Goal: Task Accomplishment & Management: Use online tool/utility

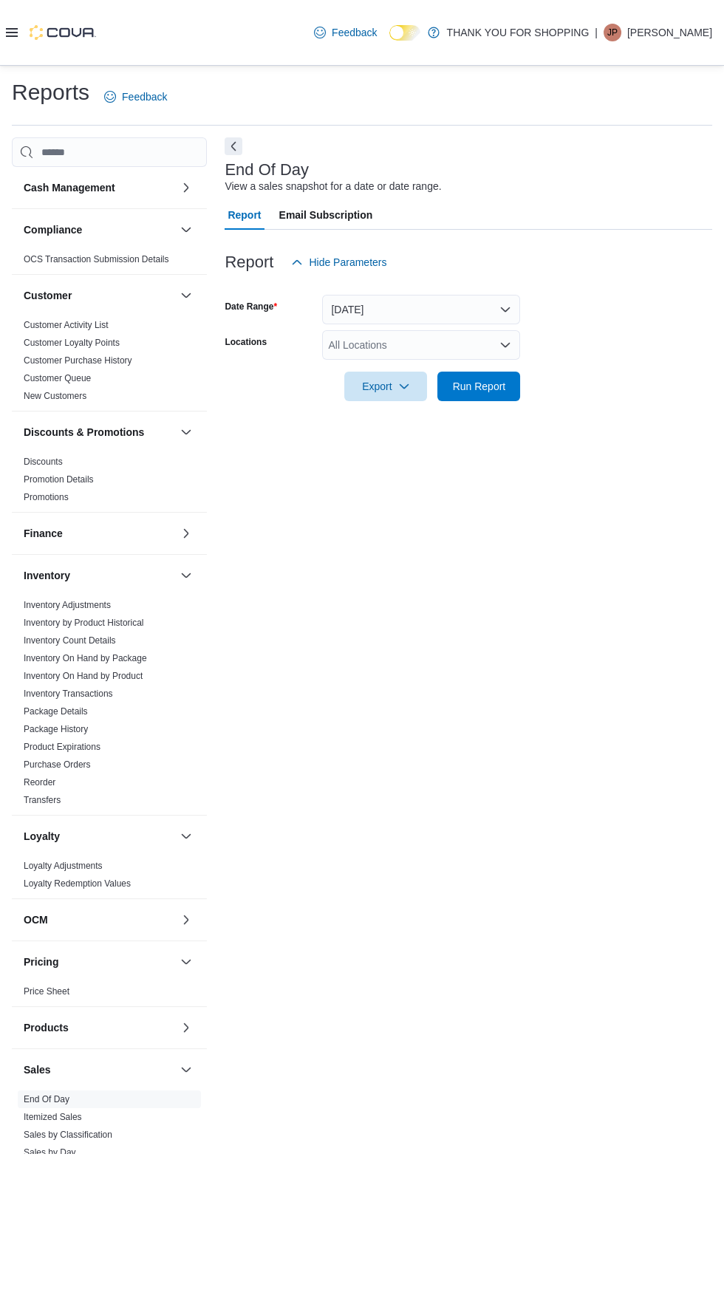
scroll to position [33, 0]
click at [502, 371] on span "Run Report" at bounding box center [478, 386] width 65 height 30
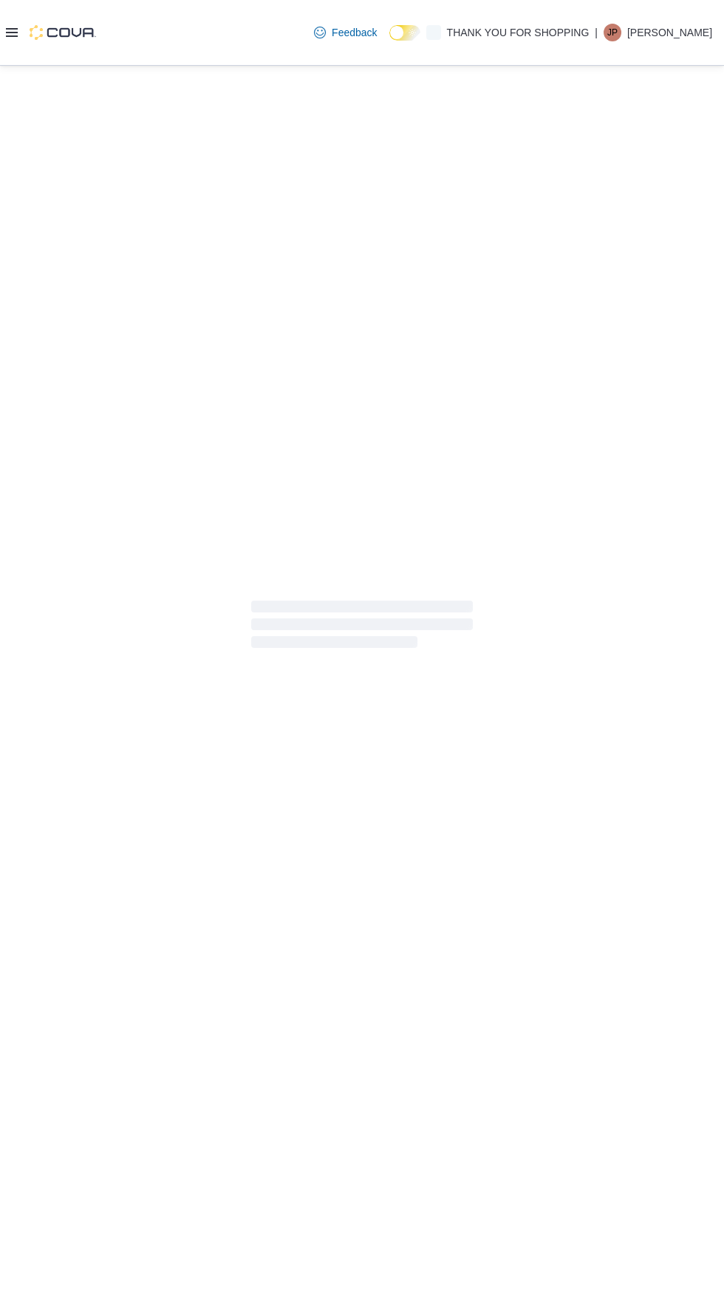
click at [12, 35] on icon at bounding box center [12, 32] width 12 height 9
click at [263, 432] on div at bounding box center [362, 627] width 724 height 1123
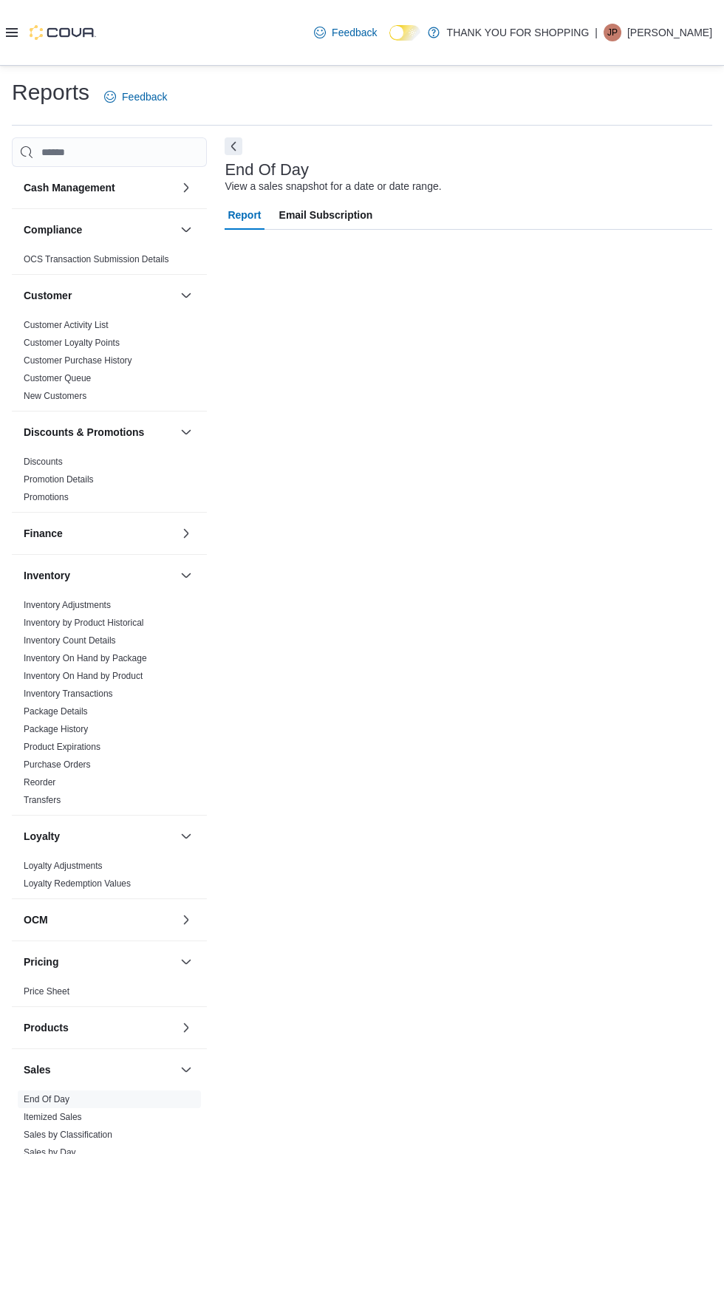
click at [16, 35] on icon at bounding box center [12, 32] width 12 height 9
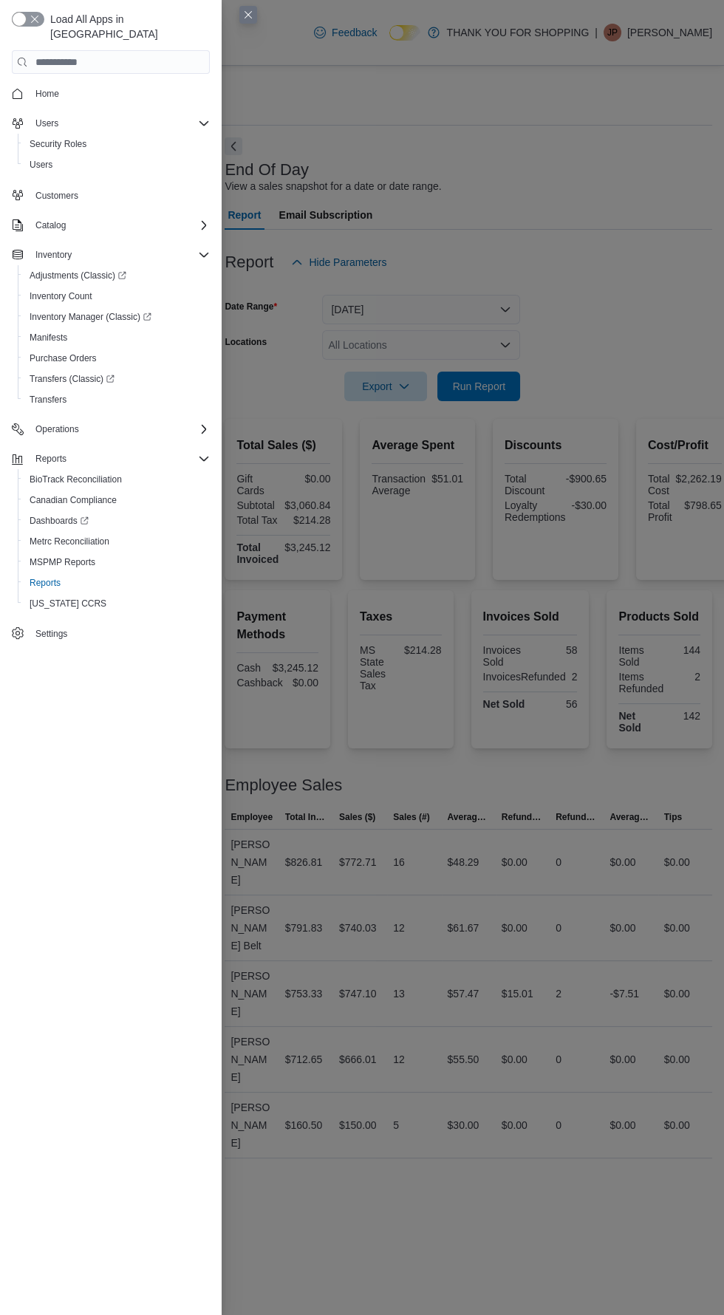
scroll to position [33, 0]
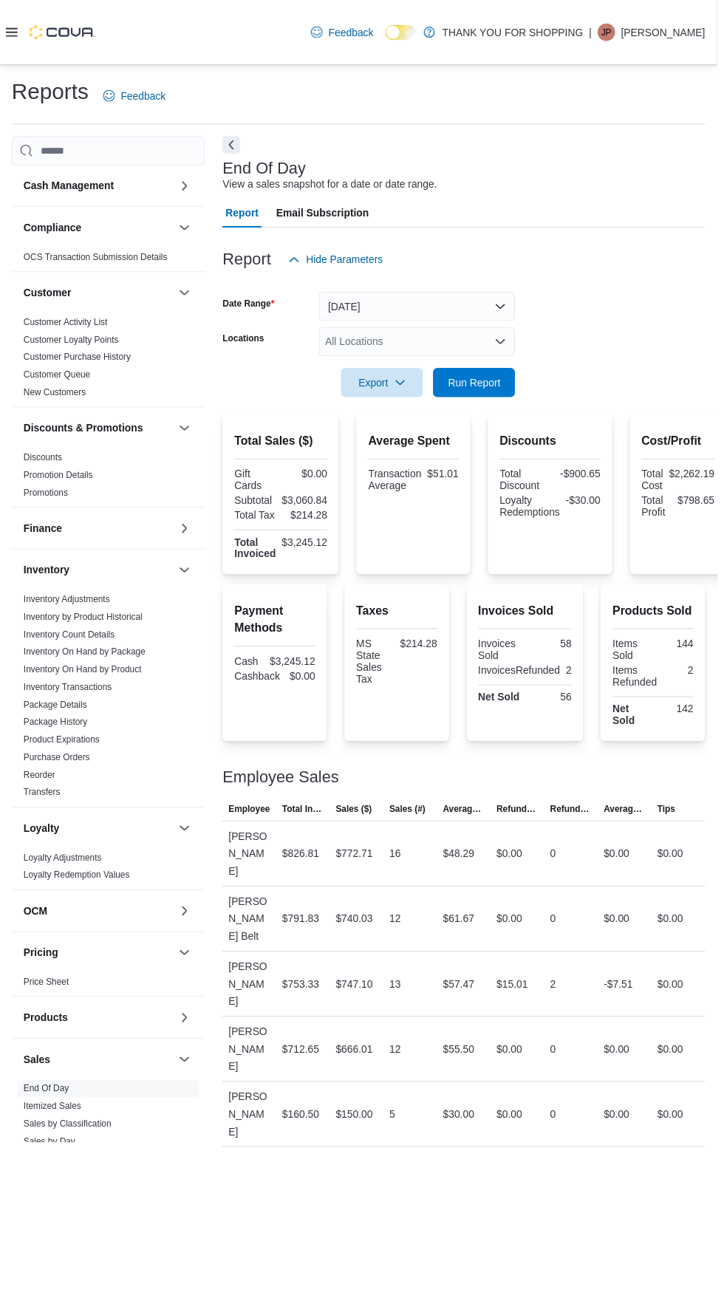
click at [604, 248] on div "Report Hide Parameters" at bounding box center [469, 263] width 488 height 30
